Goal: Find specific page/section: Find specific page/section

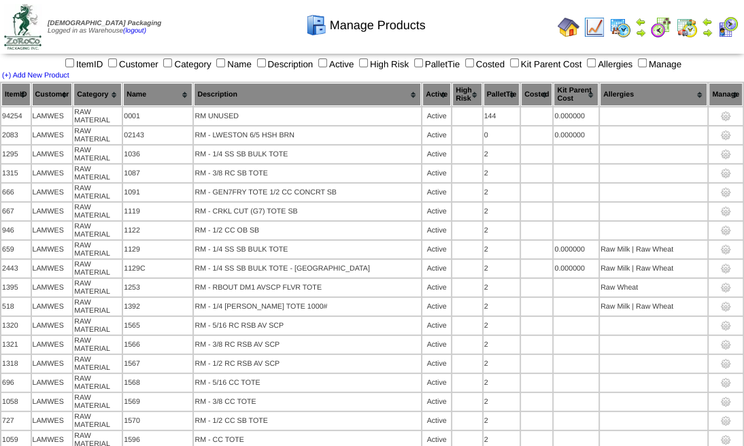
scroll to position [8388, 0]
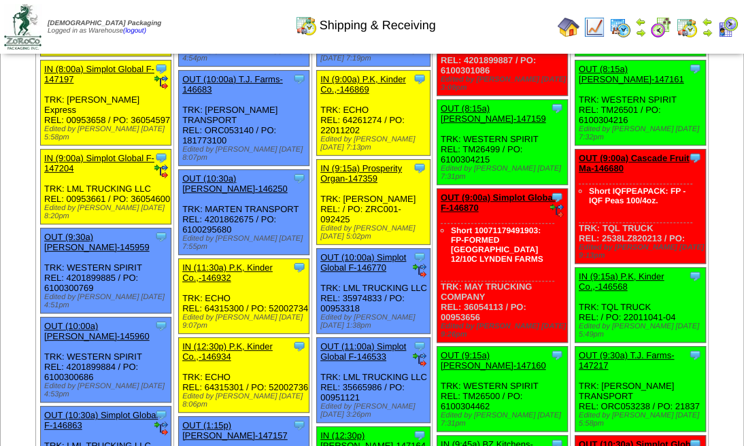
scroll to position [181, 0]
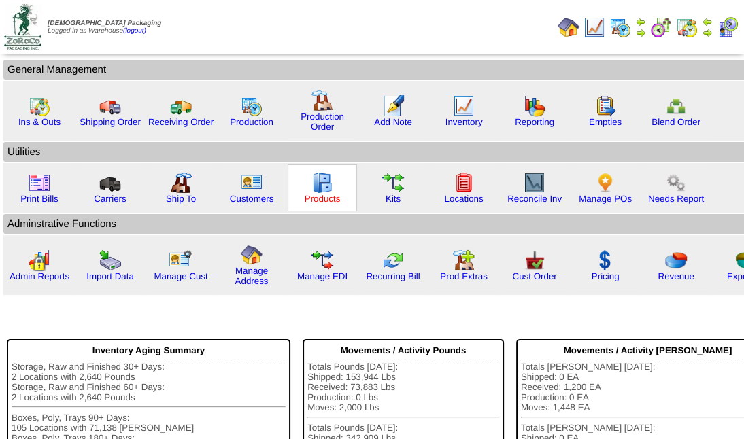
click at [311, 198] on link "Products" at bounding box center [322, 199] width 36 height 10
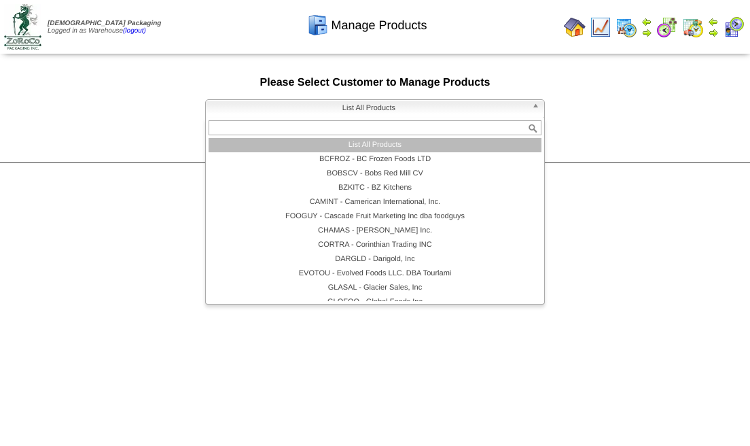
click at [321, 113] on span "List All Products" at bounding box center [368, 108] width 315 height 16
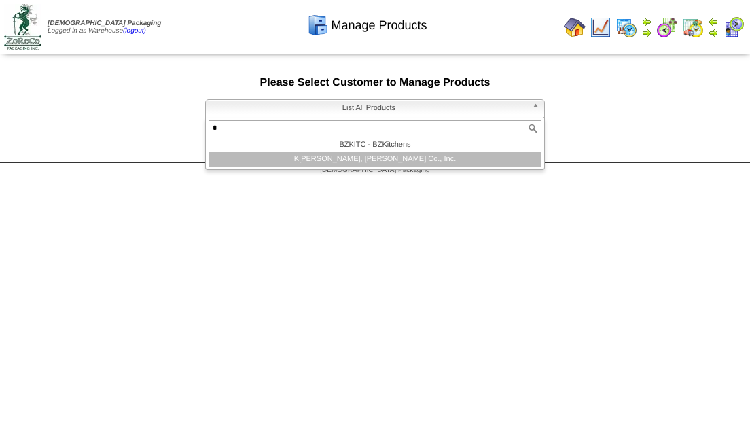
type input "*"
click at [357, 160] on li "K [PERSON_NAME], [PERSON_NAME] Co., Inc." at bounding box center [375, 159] width 333 height 14
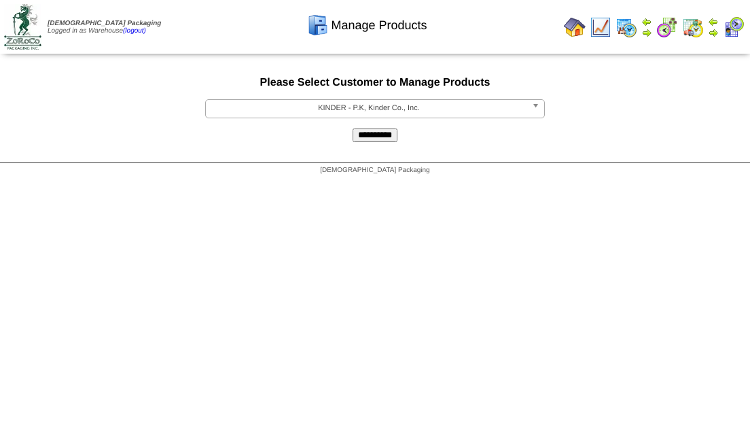
click at [383, 134] on input "**********" at bounding box center [375, 135] width 45 height 14
